Goal: Transaction & Acquisition: Obtain resource

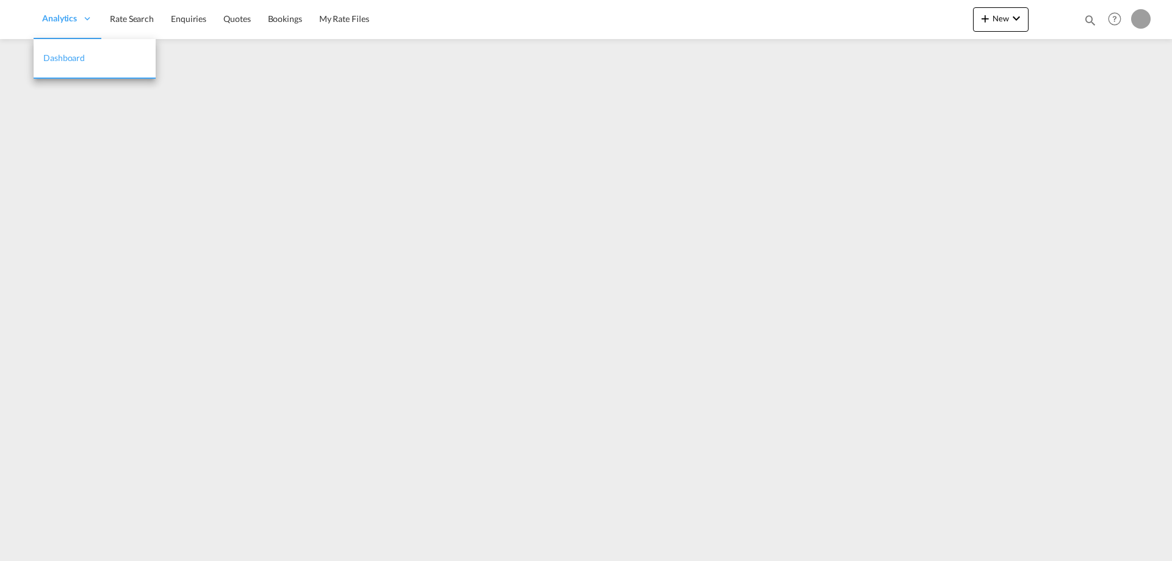
click at [137, 18] on ul "Analytics Dashboard Rate Search Enquiries Quotes Bookings" at bounding box center [206, 19] width 344 height 40
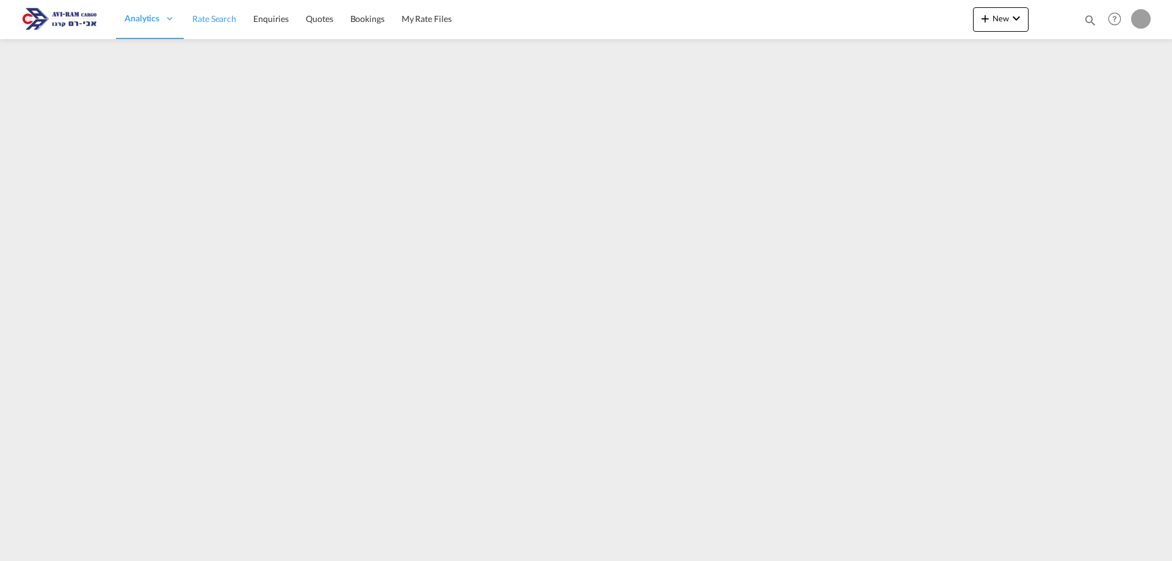
click at [216, 16] on span "Rate Search" at bounding box center [214, 18] width 44 height 10
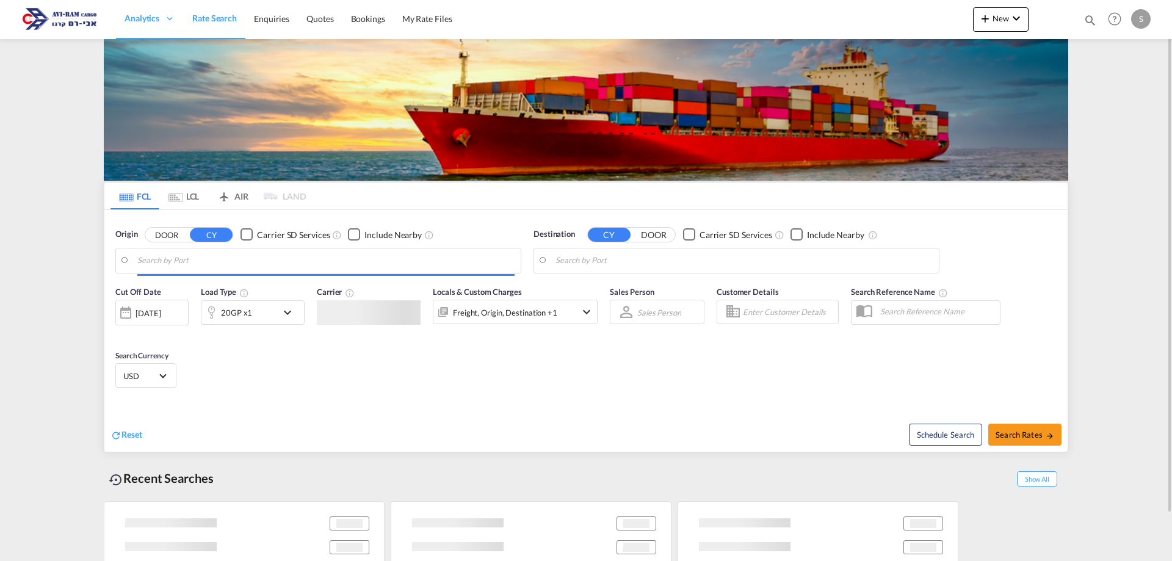
type input "Shekou Pt, CNSHK"
type input "Ashdod, ILASH"
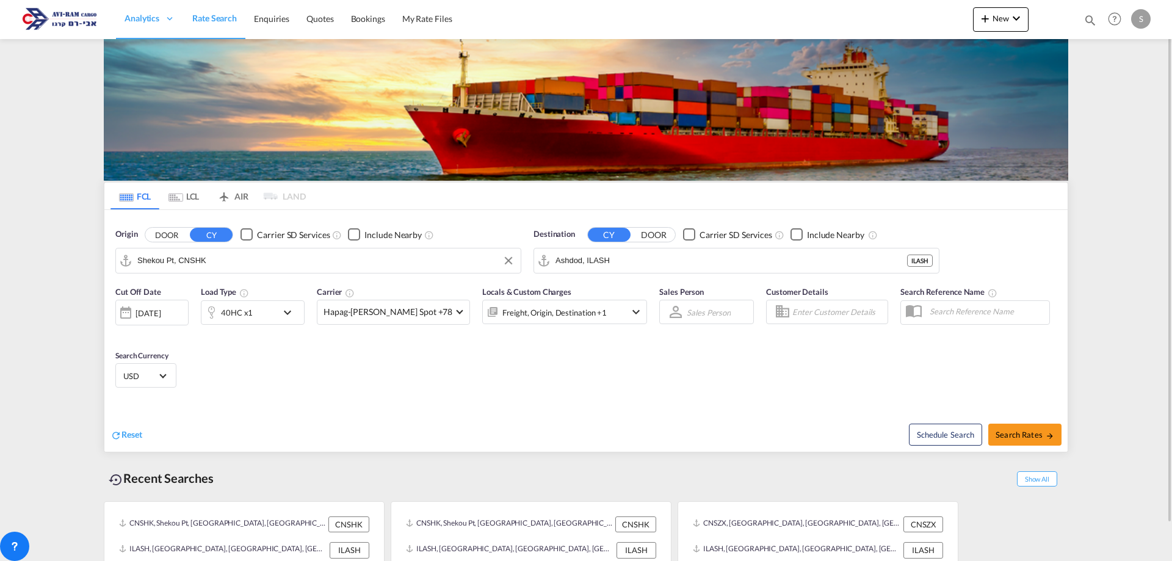
click at [211, 261] on input "Shekou Pt, CNSHK" at bounding box center [325, 261] width 377 height 18
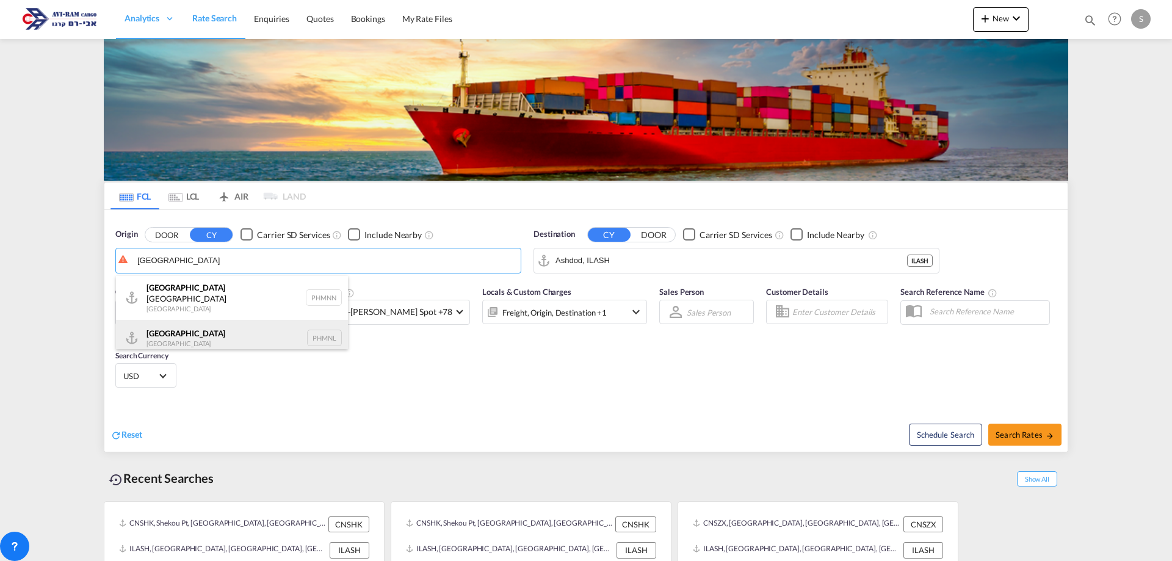
click at [212, 327] on div "Manila Philippines PHMNL" at bounding box center [232, 338] width 232 height 37
type input "Manila, PHMNL"
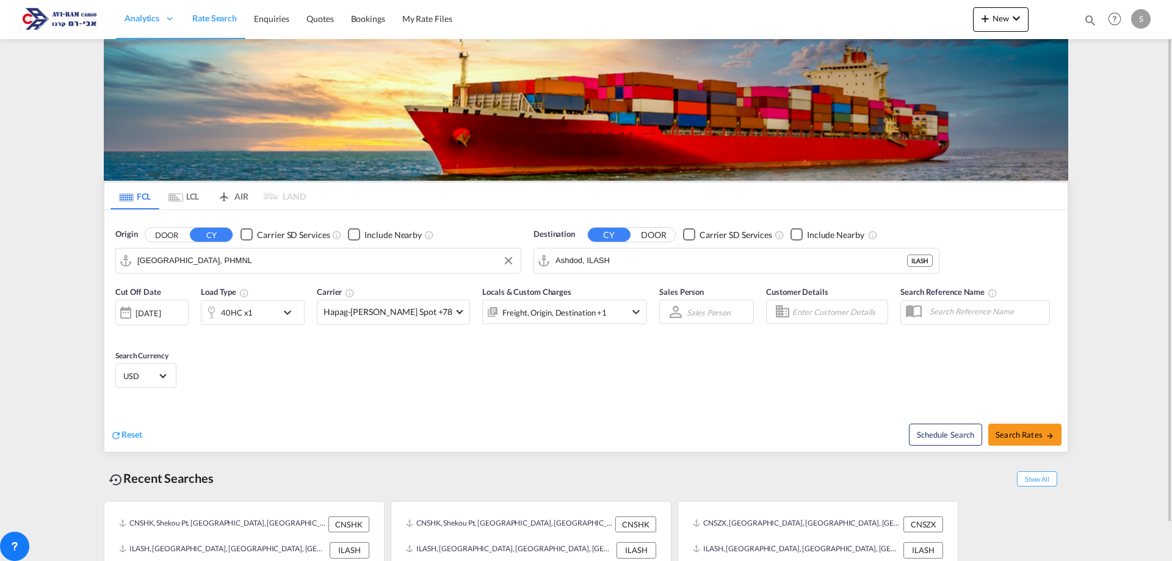
click at [263, 317] on div "40HC x1" at bounding box center [239, 312] width 76 height 24
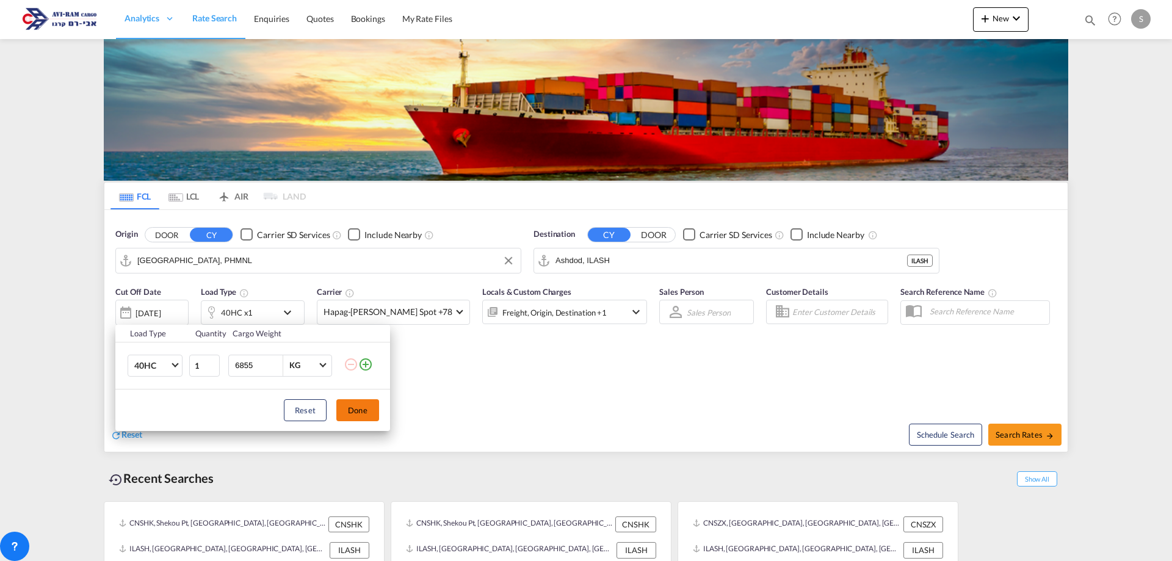
click at [347, 407] on button "Done" at bounding box center [357, 410] width 43 height 22
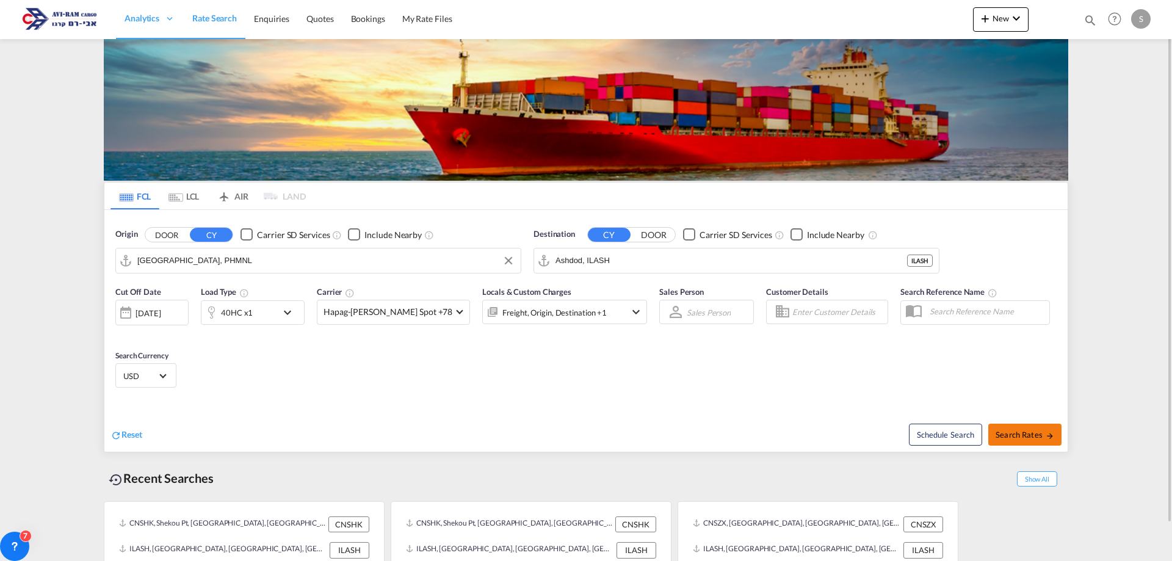
click at [1018, 438] on span "Search Rates" at bounding box center [1025, 435] width 59 height 10
type input "PHMNL to ILASH / 8 Sep 2025"
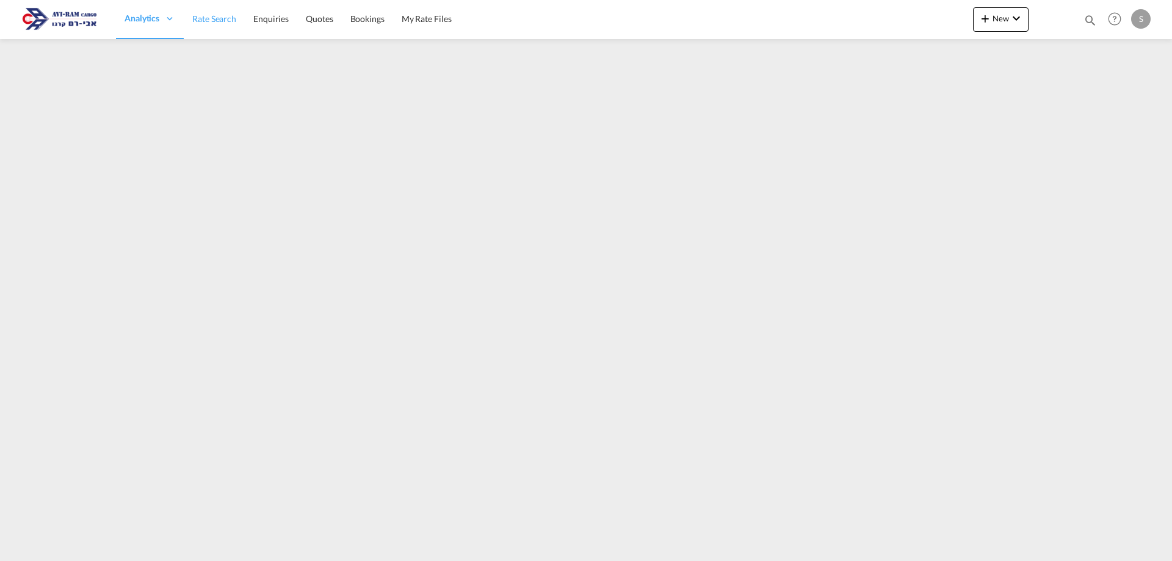
click at [222, 26] on link "Rate Search" at bounding box center [214, 19] width 61 height 40
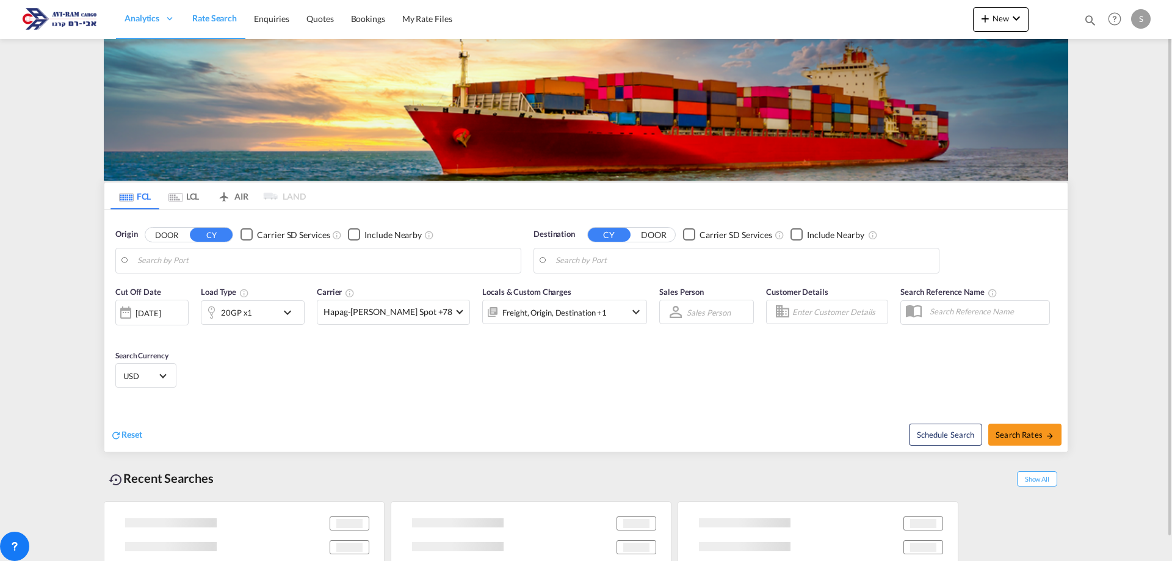
click at [185, 194] on md-tab-item "LCL" at bounding box center [183, 196] width 49 height 27
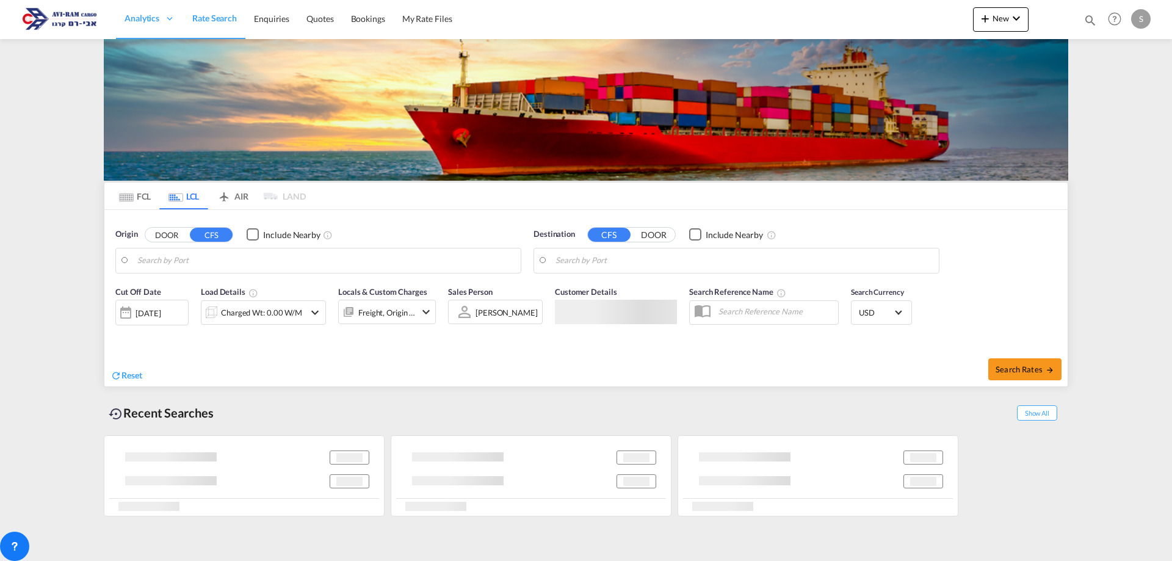
type input "[PERSON_NAME] ([PERSON_NAME]), [GEOGRAPHIC_DATA]"
type input "Ashdod, ILASH"
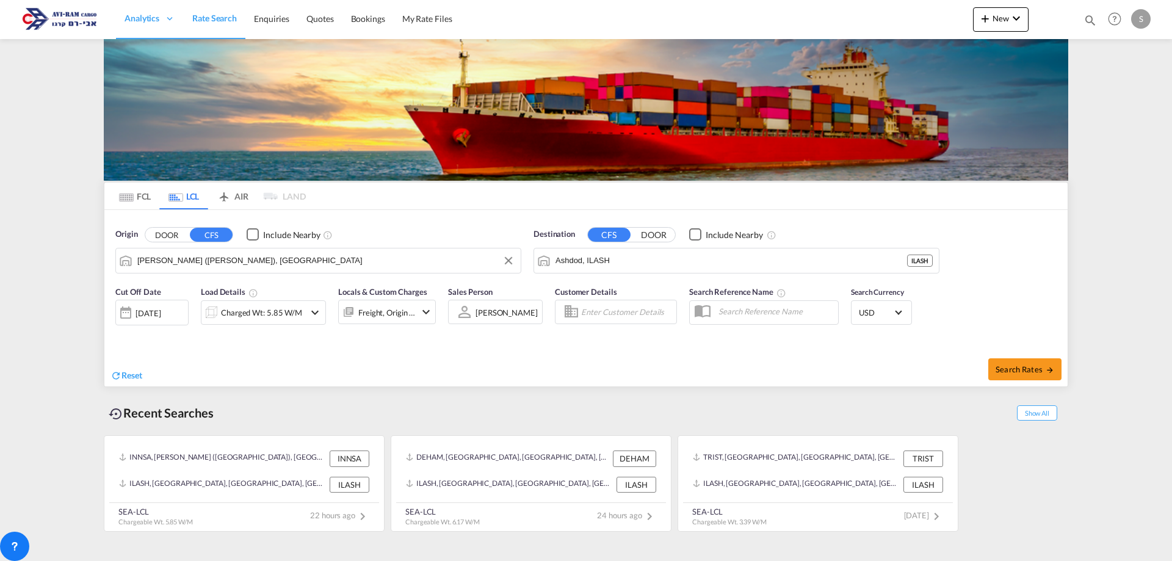
click at [198, 256] on input "[PERSON_NAME] ([PERSON_NAME]), [GEOGRAPHIC_DATA]" at bounding box center [325, 261] width 377 height 18
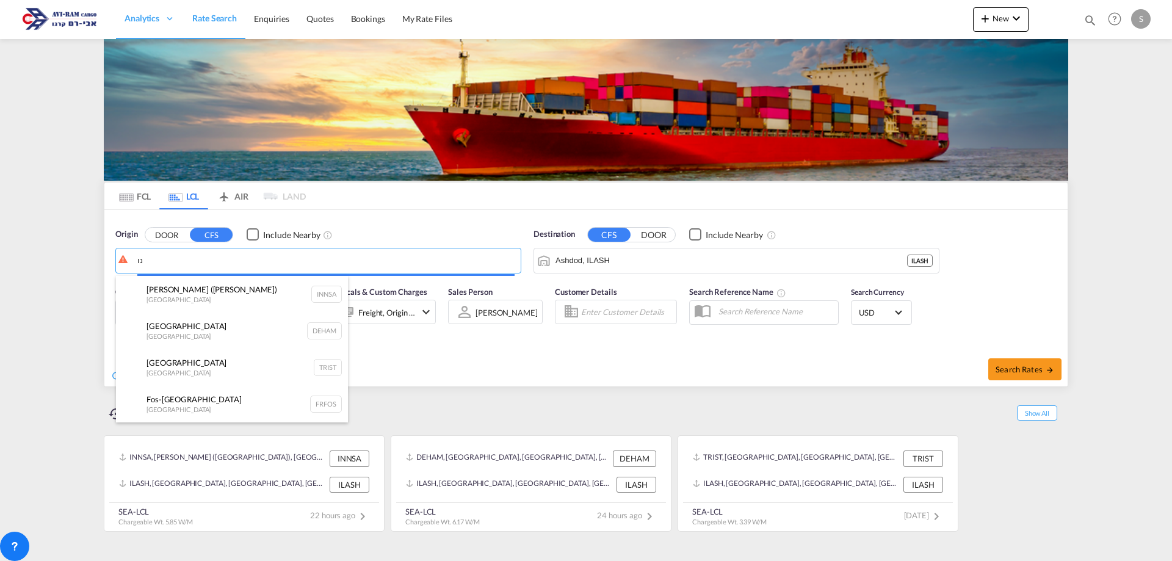
type input "נ"
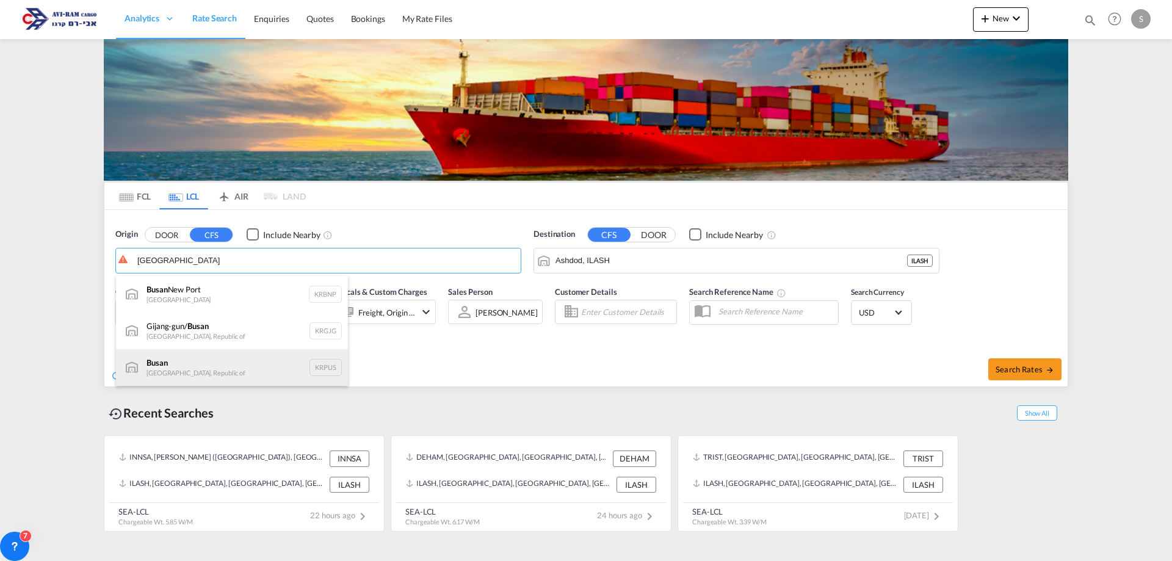
click at [206, 355] on div "Busan Korea, Republic of KRPUS" at bounding box center [232, 367] width 232 height 37
type input "Busan, KRPUS"
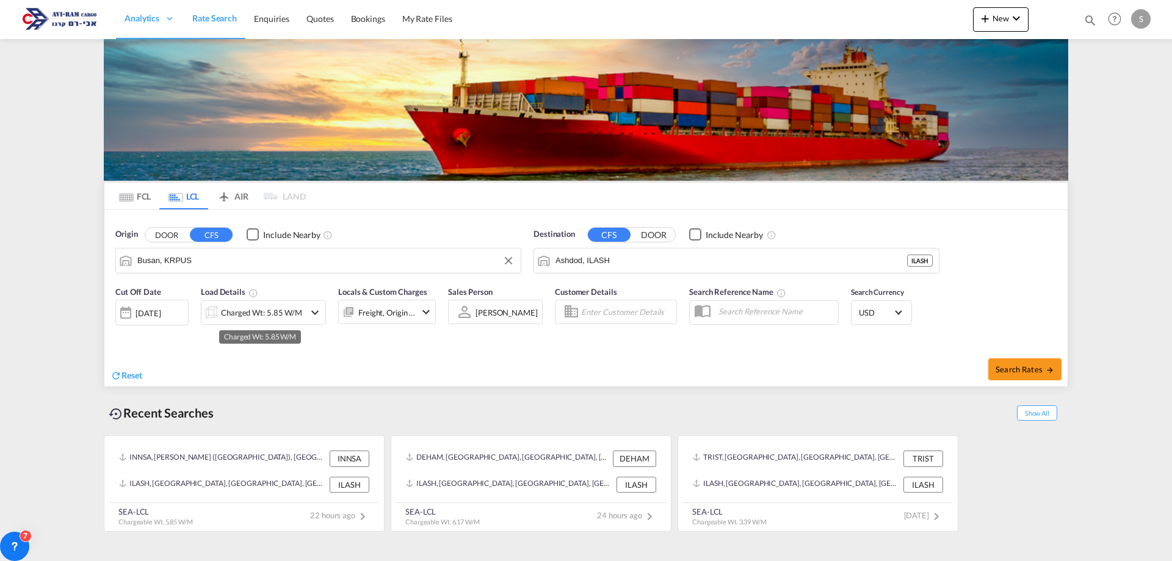
click at [267, 311] on div "Charged Wt: 5.85 W/M" at bounding box center [261, 312] width 81 height 17
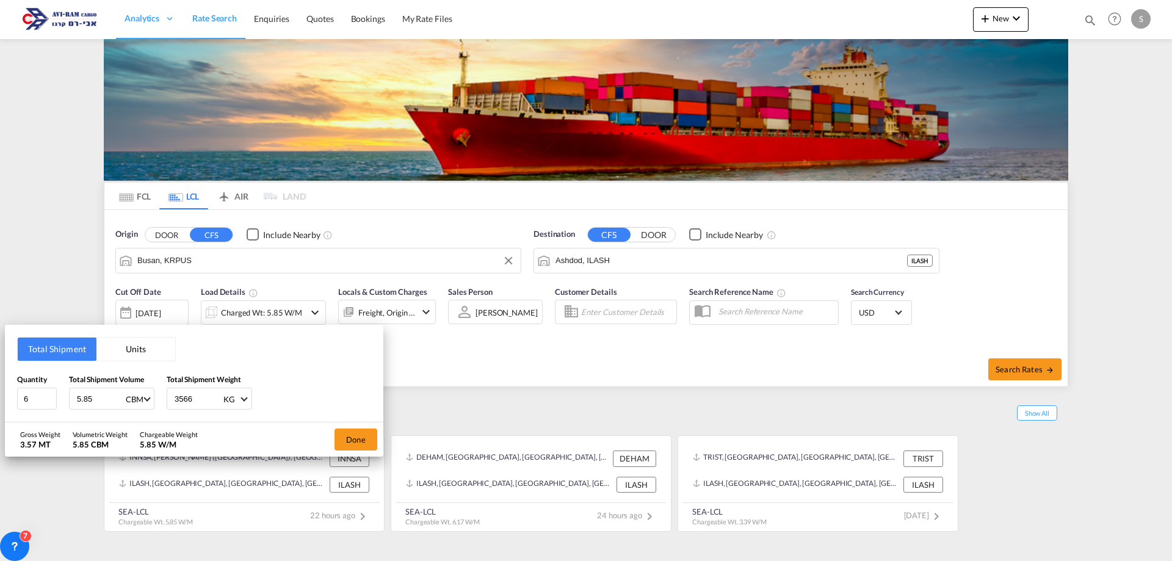
click at [142, 344] on button "Units" at bounding box center [135, 349] width 79 height 23
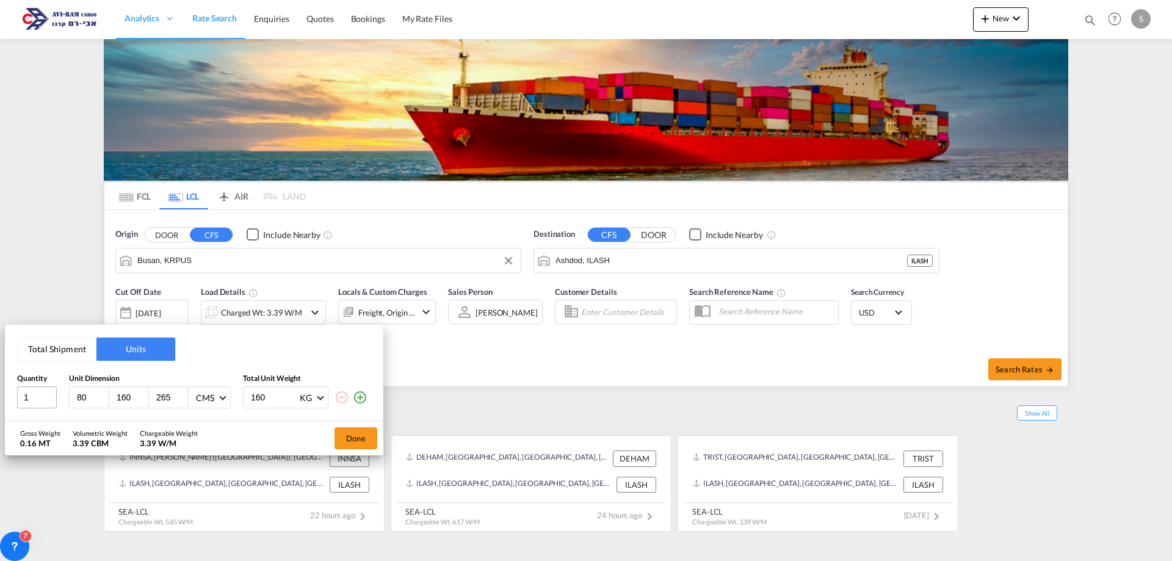
drag, startPoint x: 93, startPoint y: 398, endPoint x: 55, endPoint y: 401, distance: 37.9
click at [55, 401] on div "1 80 160 265 CMS CMS Inches 160 KG KG LB" at bounding box center [194, 398] width 354 height 22
type input "125"
type input "250"
type input "80"
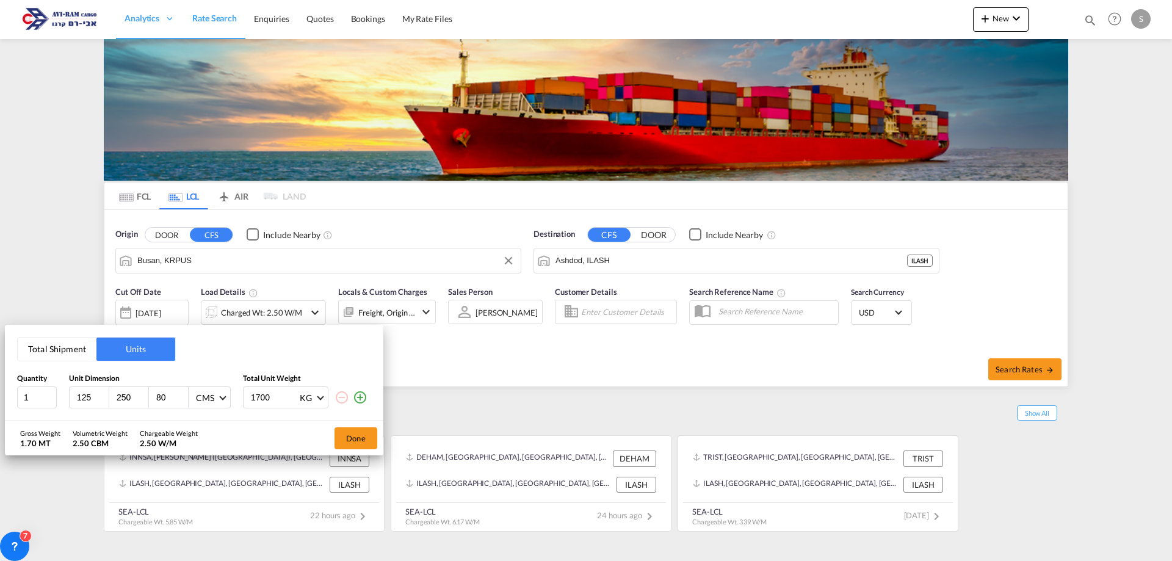
type input "1700"
click at [365, 402] on md-icon "icon-plus-circle-outline" at bounding box center [360, 397] width 15 height 15
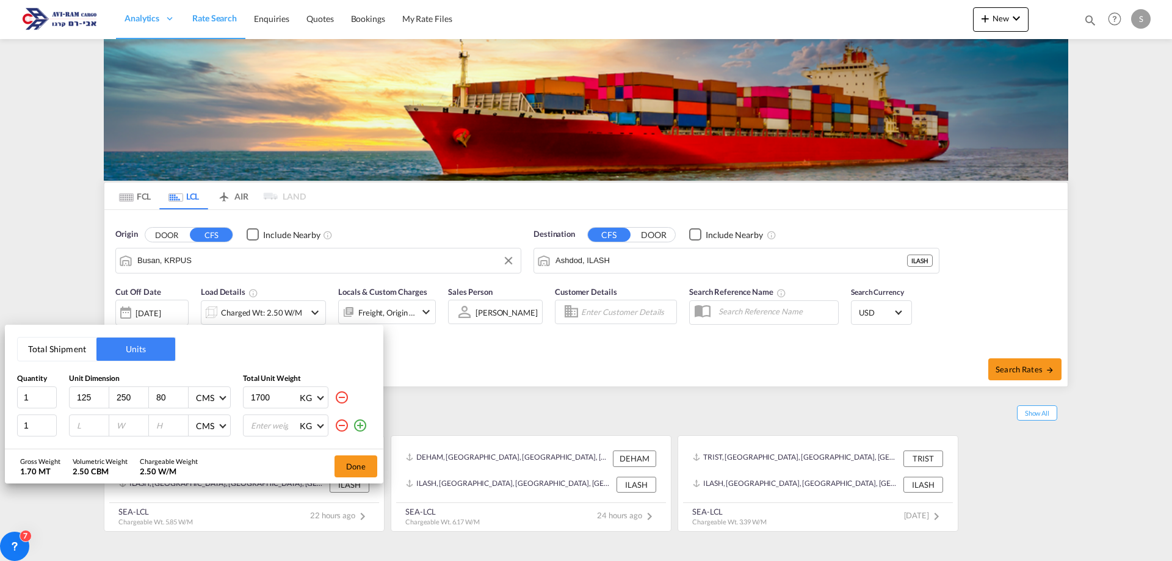
click at [87, 426] on input "number" at bounding box center [92, 425] width 33 height 11
type input "107"
type input "310"
type input "80"
click at [262, 424] on input "number" at bounding box center [274, 425] width 49 height 21
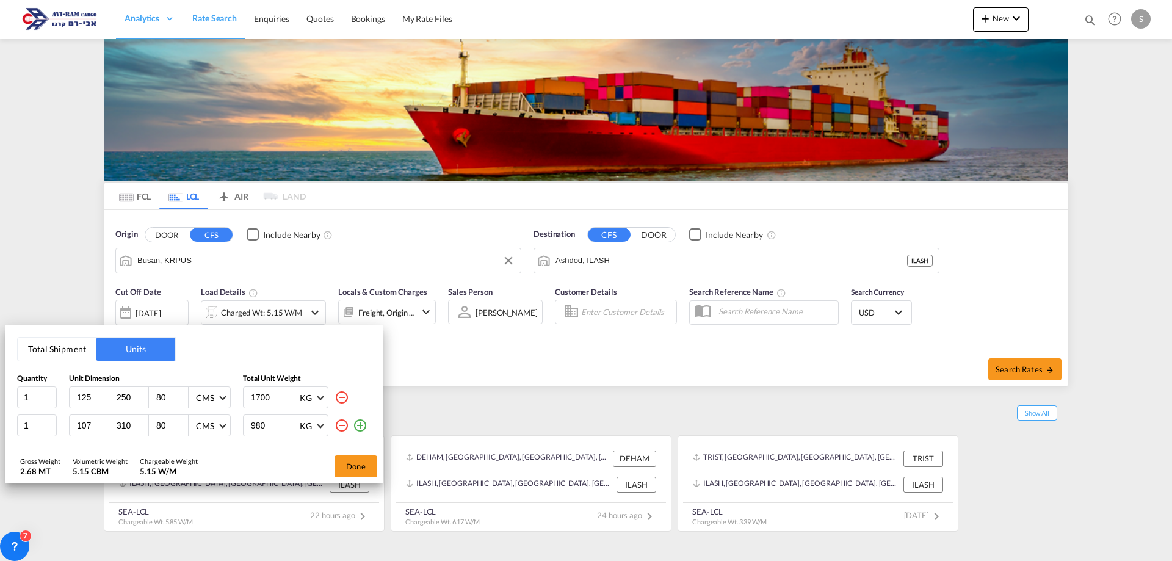
type input "980"
click at [365, 426] on md-icon "icon-plus-circle-outline" at bounding box center [360, 425] width 15 height 15
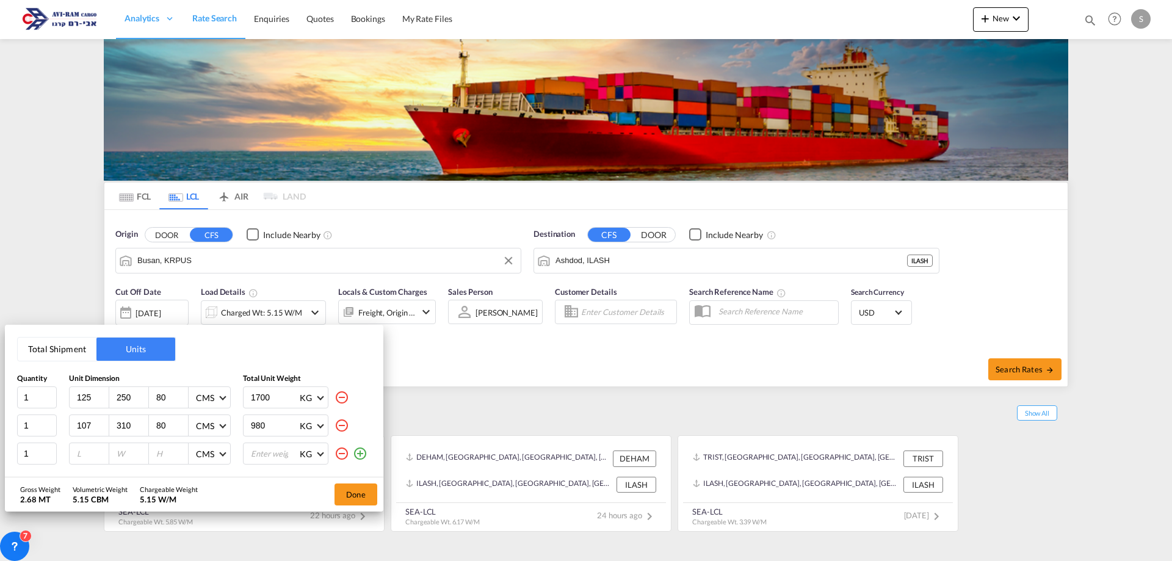
click at [84, 449] on input "number" at bounding box center [92, 453] width 33 height 11
type input "454"
type input "8"
type input "95"
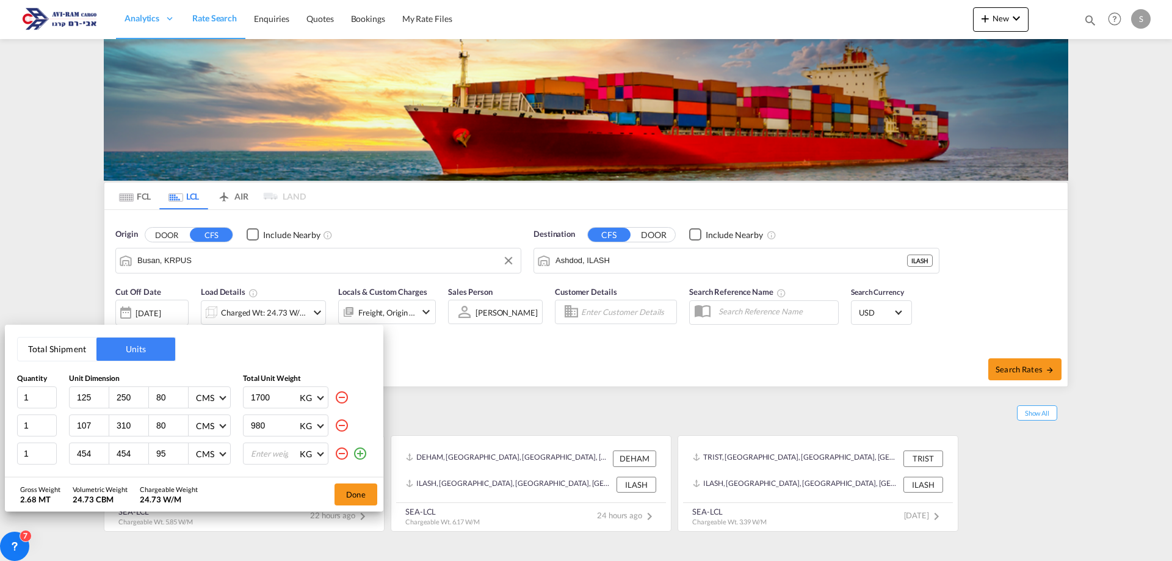
click at [257, 453] on input "number" at bounding box center [274, 453] width 49 height 21
type input "584"
click at [274, 432] on input "980" at bounding box center [274, 425] width 49 height 21
